Goal: Use online tool/utility: Utilize a website feature to perform a specific function

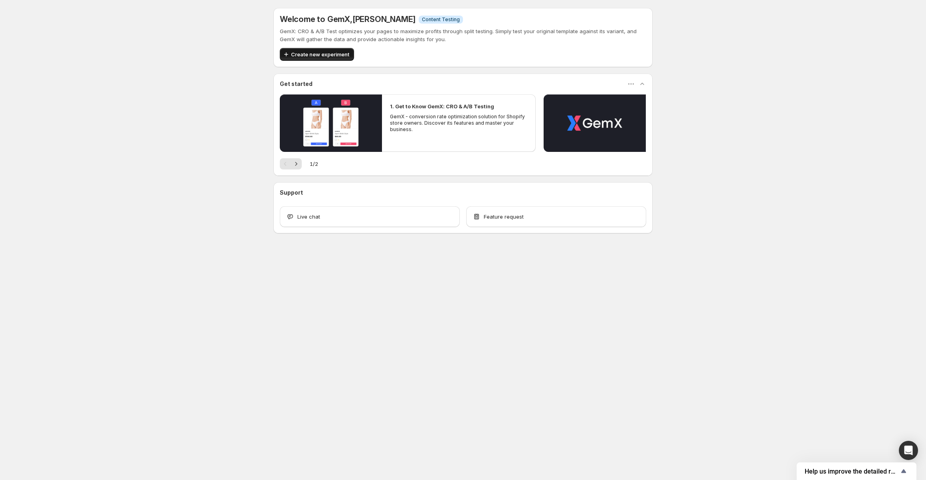
click at [319, 51] on span "Create new experiment" at bounding box center [320, 54] width 58 height 8
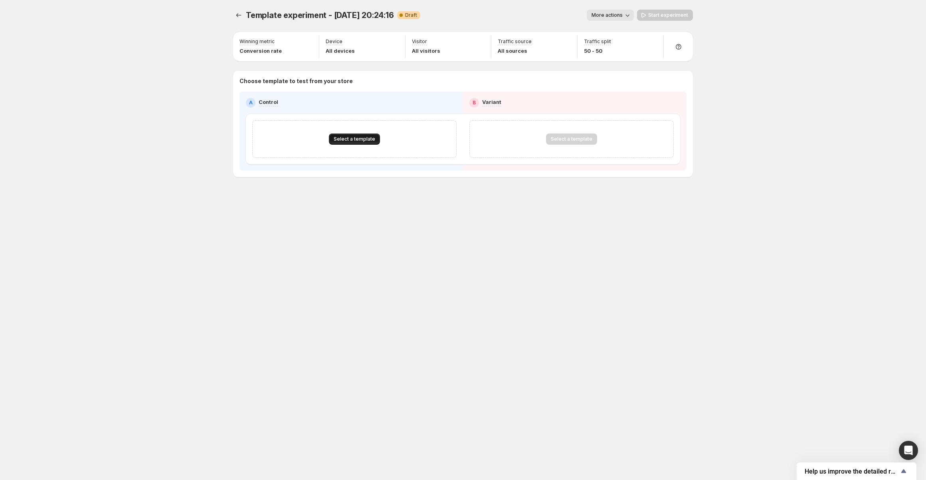
click at [353, 138] on span "Select a template" at bounding box center [355, 139] width 42 height 6
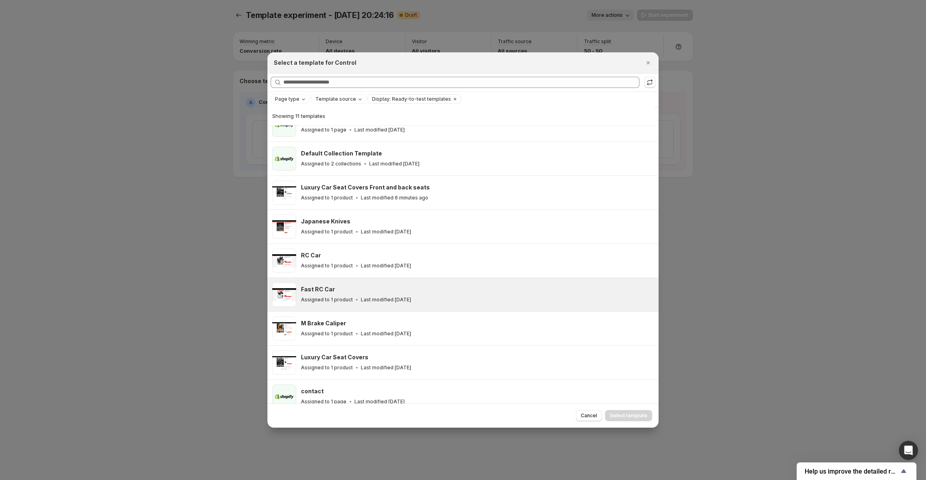
scroll to position [94, 0]
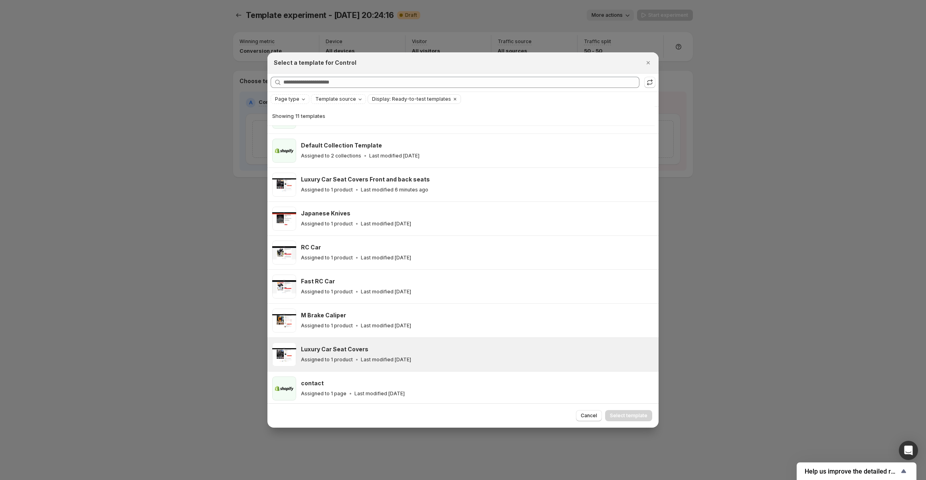
click at [376, 350] on div "Luxury Car Seat Covers" at bounding box center [476, 349] width 351 height 8
click at [643, 419] on button "Select template" at bounding box center [628, 415] width 47 height 11
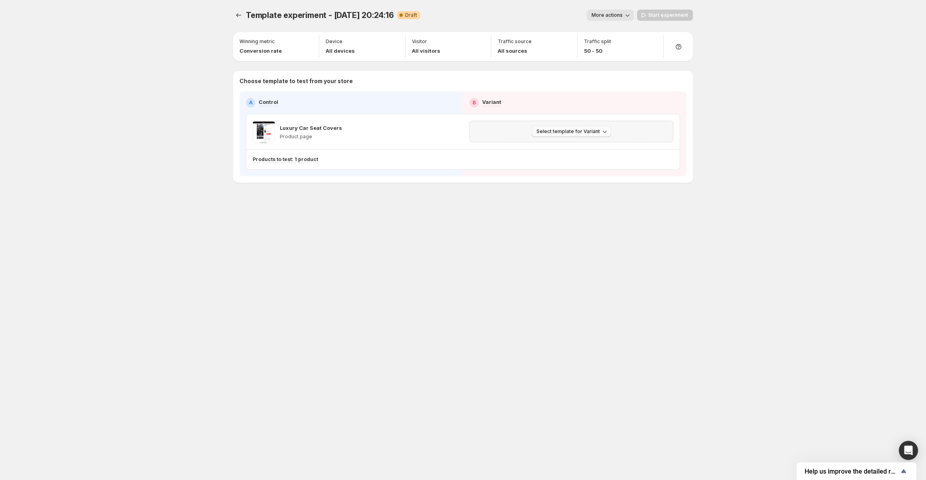
click at [559, 134] on span "Select template for Variant" at bounding box center [568, 131] width 63 height 6
click at [565, 145] on span "Select an existing template" at bounding box center [565, 148] width 67 height 6
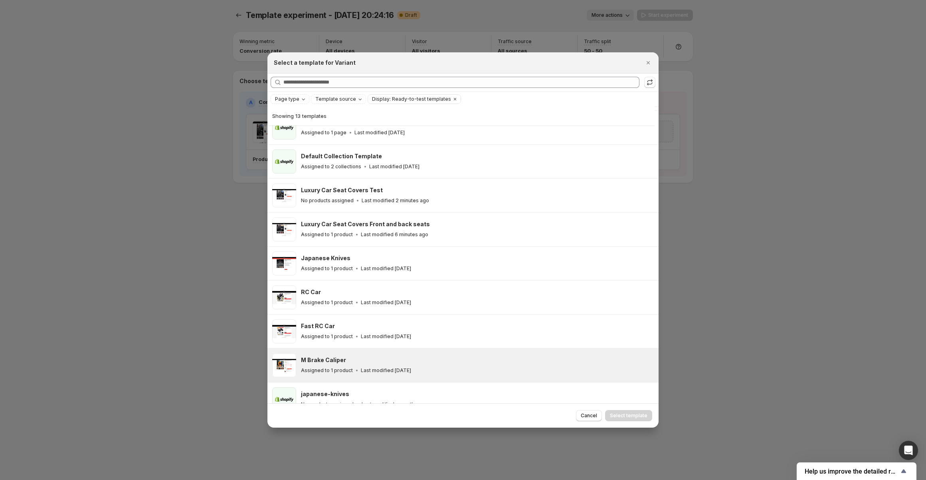
scroll to position [82, 0]
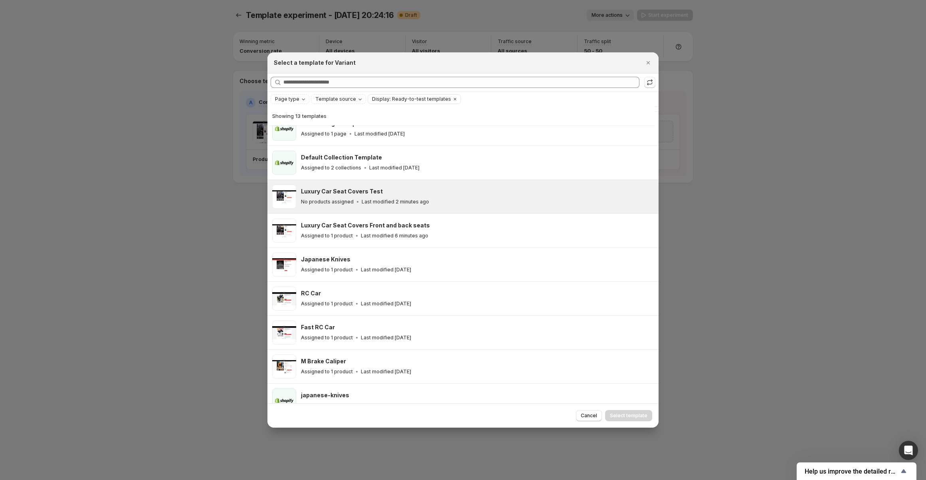
click at [367, 198] on p "Last modified 2 minutes ago" at bounding box center [395, 201] width 67 height 6
click at [623, 413] on span "Select template" at bounding box center [629, 415] width 38 height 6
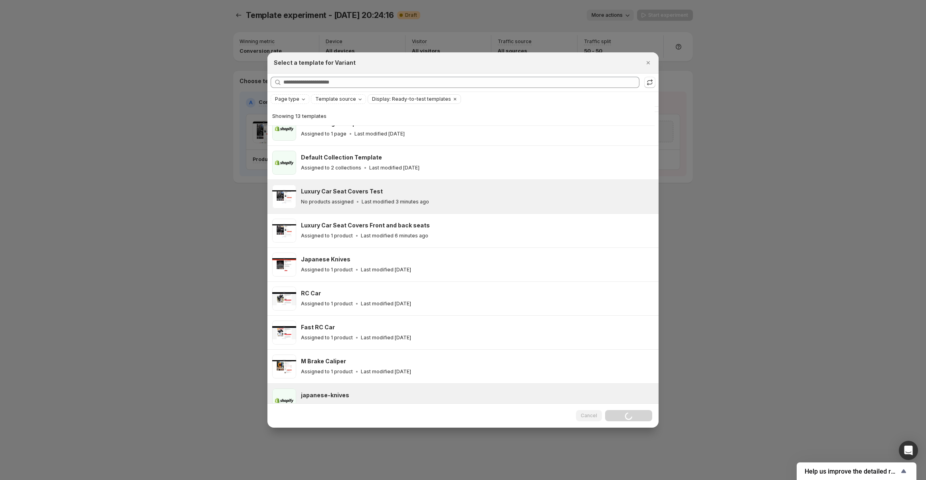
scroll to position [61, 0]
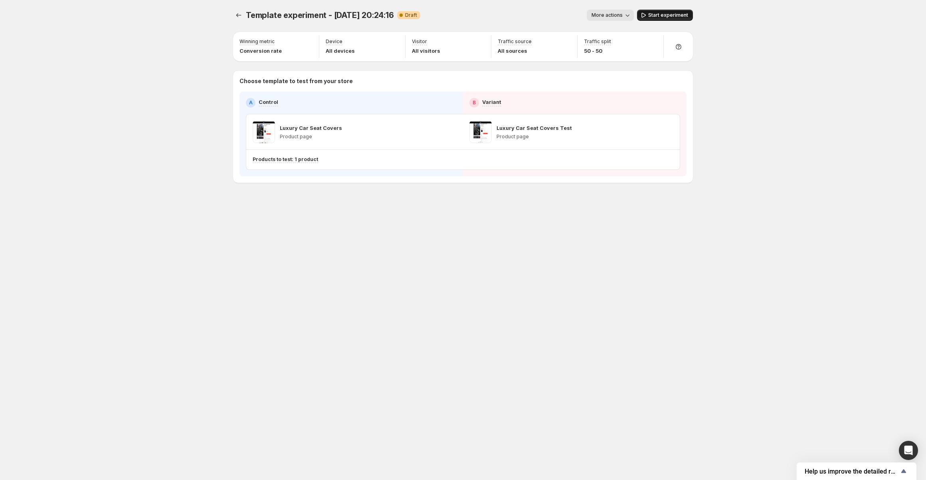
click at [668, 12] on span "Start experiment" at bounding box center [669, 15] width 40 height 6
